Goal: Check status: Check status

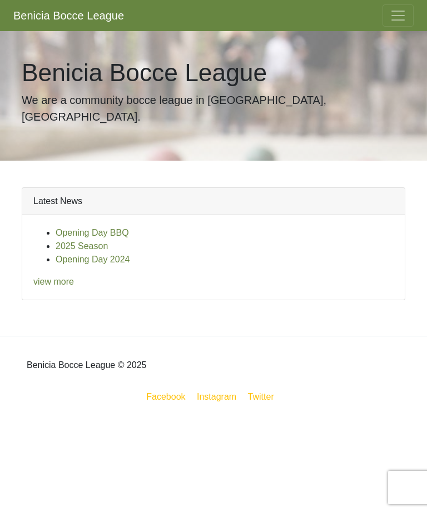
click at [410, 20] on button "Toggle navigation" at bounding box center [398, 15] width 31 height 22
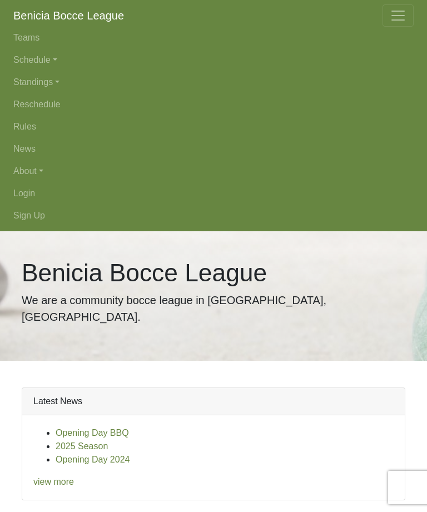
click at [55, 80] on link "Standings" at bounding box center [213, 82] width 400 height 22
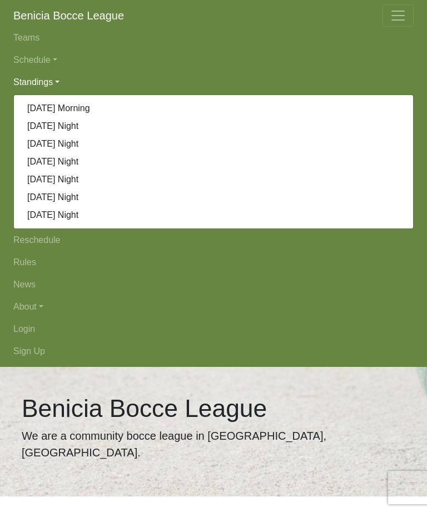
click at [62, 126] on link "[DATE] Night" at bounding box center [213, 126] width 399 height 18
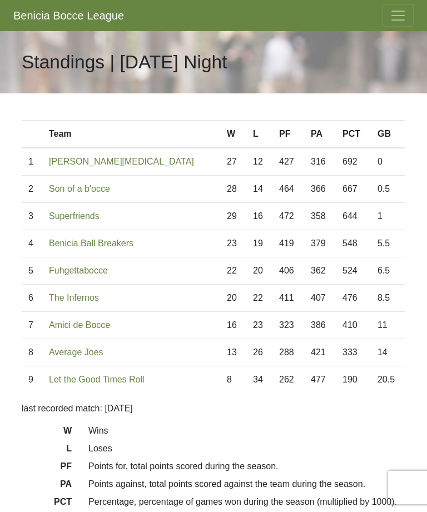
click at [412, 13] on button "Toggle navigation" at bounding box center [398, 15] width 31 height 22
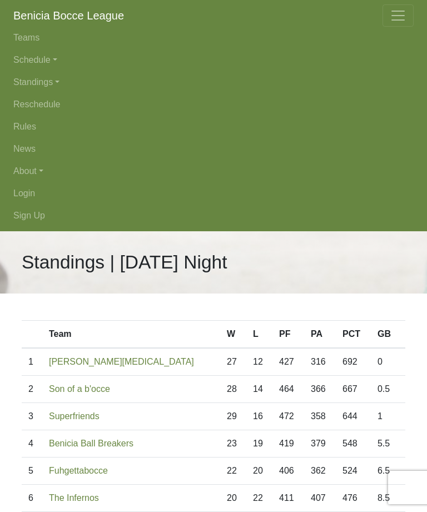
click at [48, 58] on link "Schedule" at bounding box center [213, 60] width 400 height 22
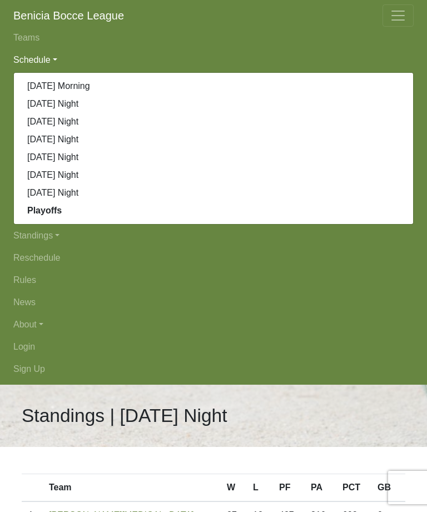
click at [71, 106] on link "[DATE] Night" at bounding box center [213, 104] width 399 height 18
